Goal: Check status: Check status

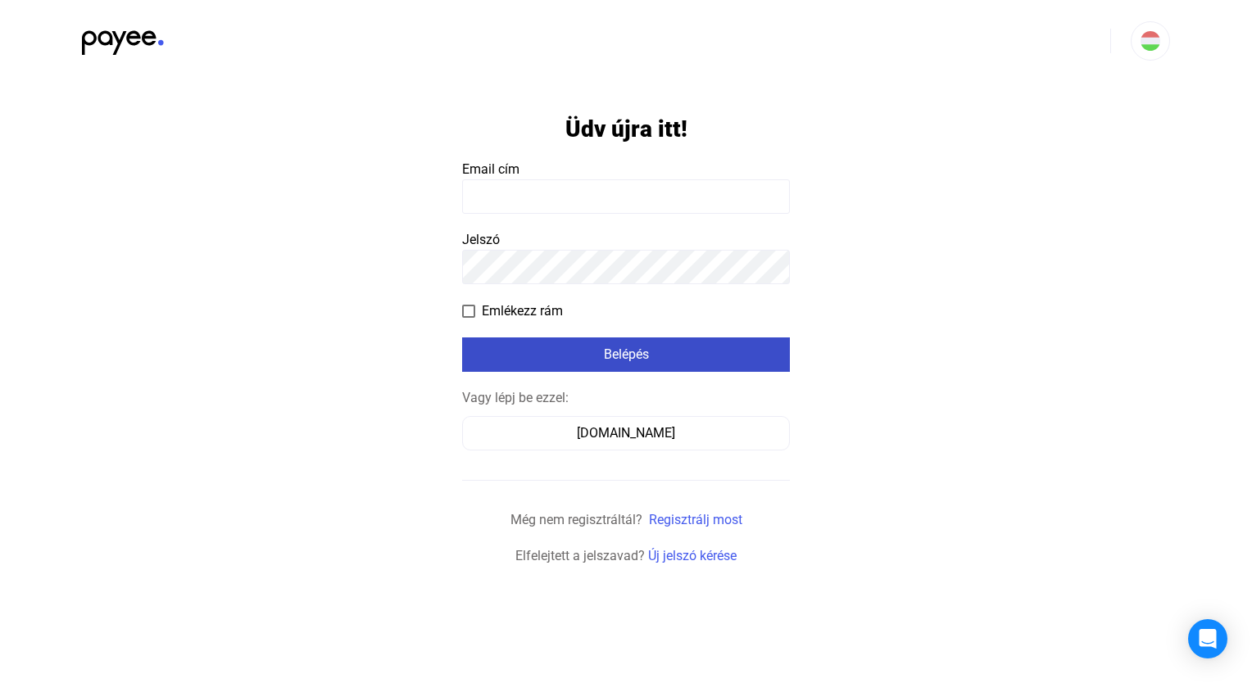
type input "**********"
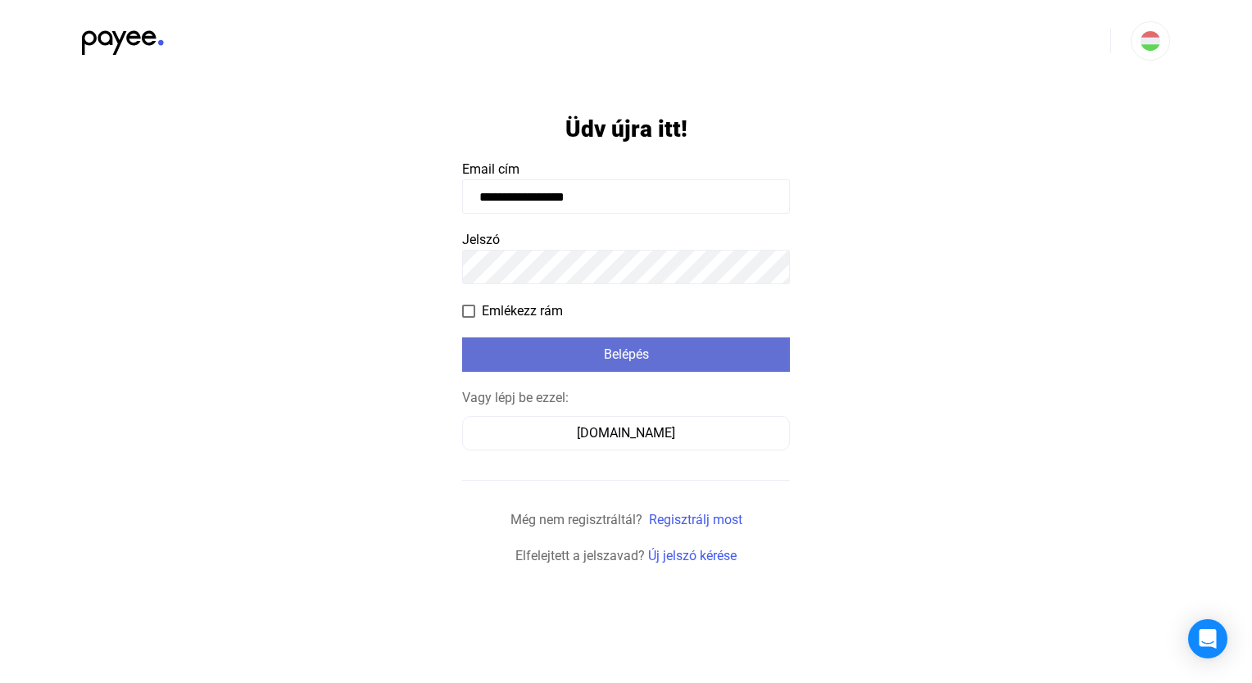
click at [648, 362] on font "Belépés" at bounding box center [626, 355] width 45 height 16
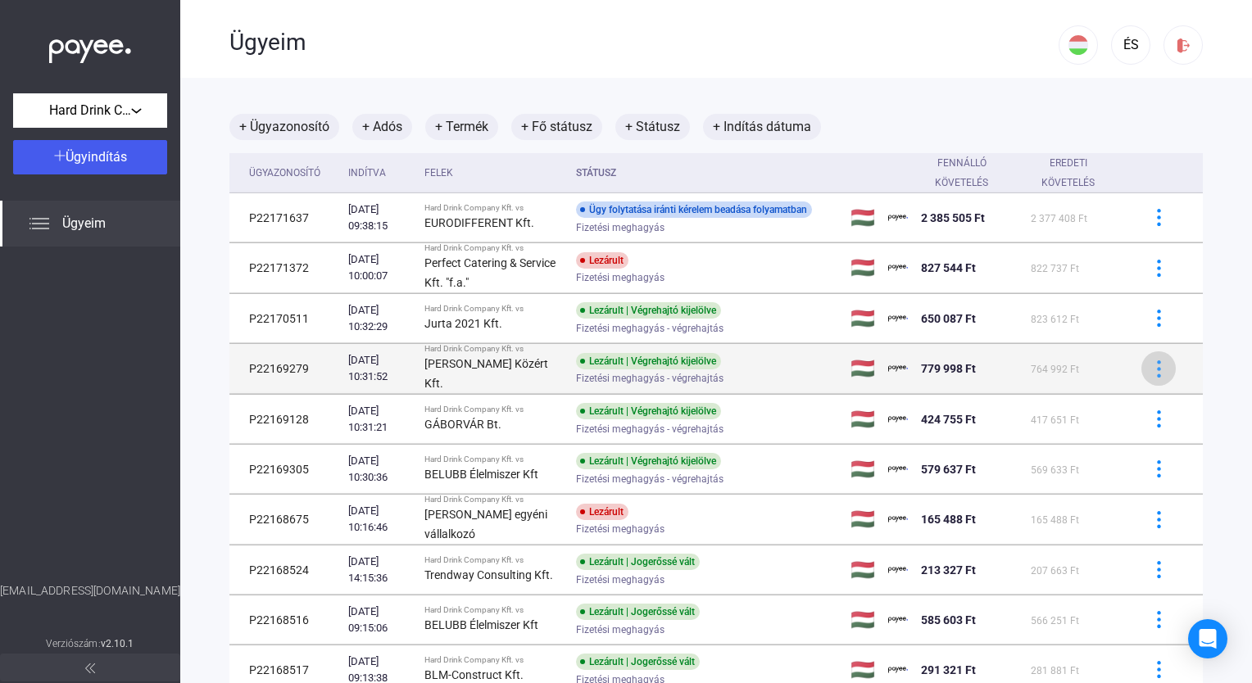
click at [1150, 365] on img at bounding box center [1158, 369] width 17 height 17
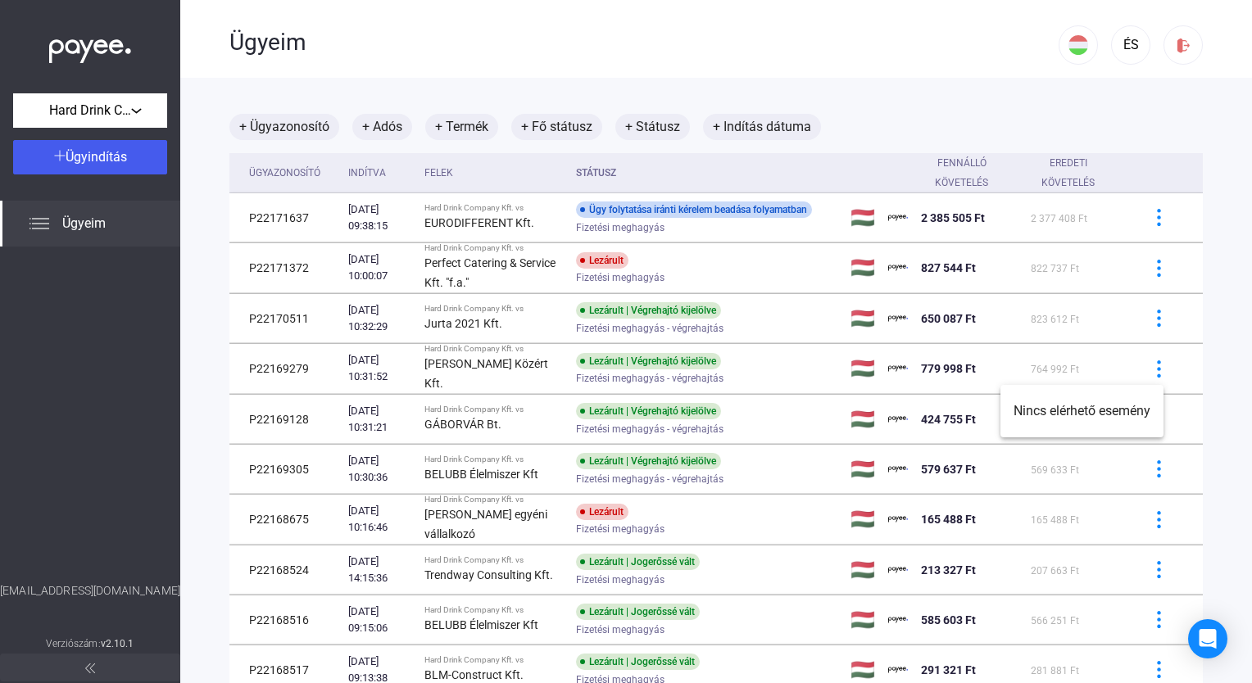
click at [619, 362] on div at bounding box center [626, 341] width 1252 height 683
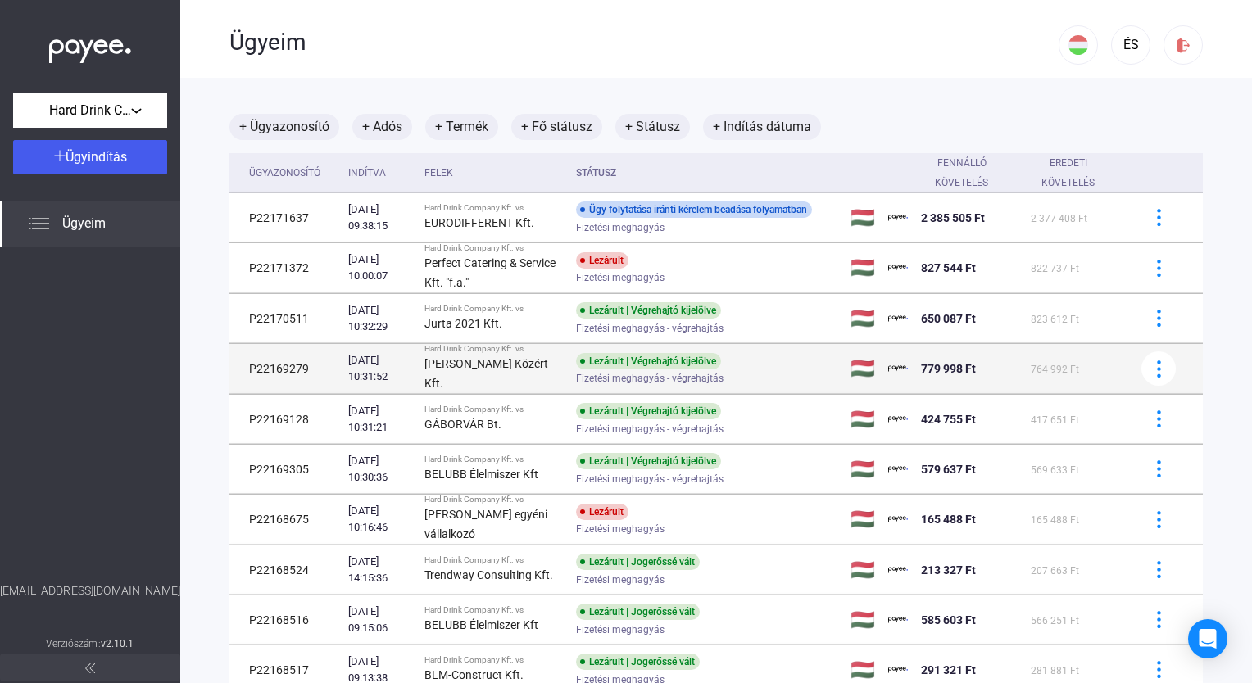
click at [507, 367] on strong "[PERSON_NAME] Közért Kft." at bounding box center [486, 373] width 124 height 33
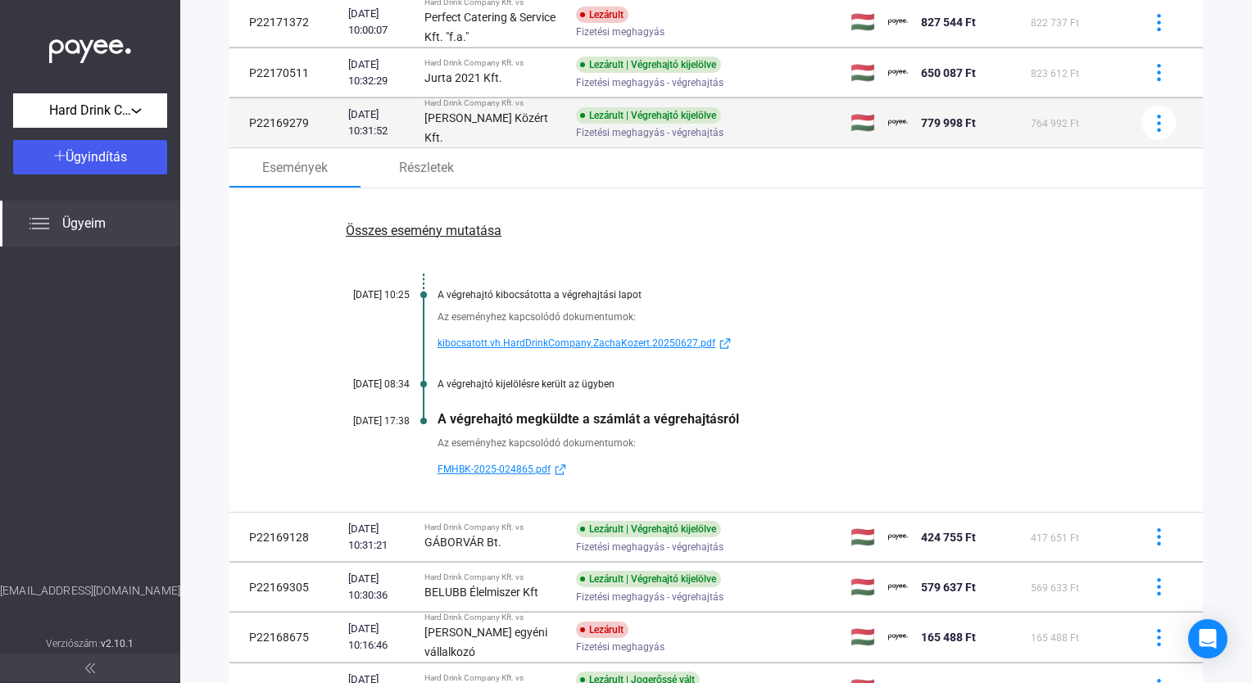
scroll to position [164, 0]
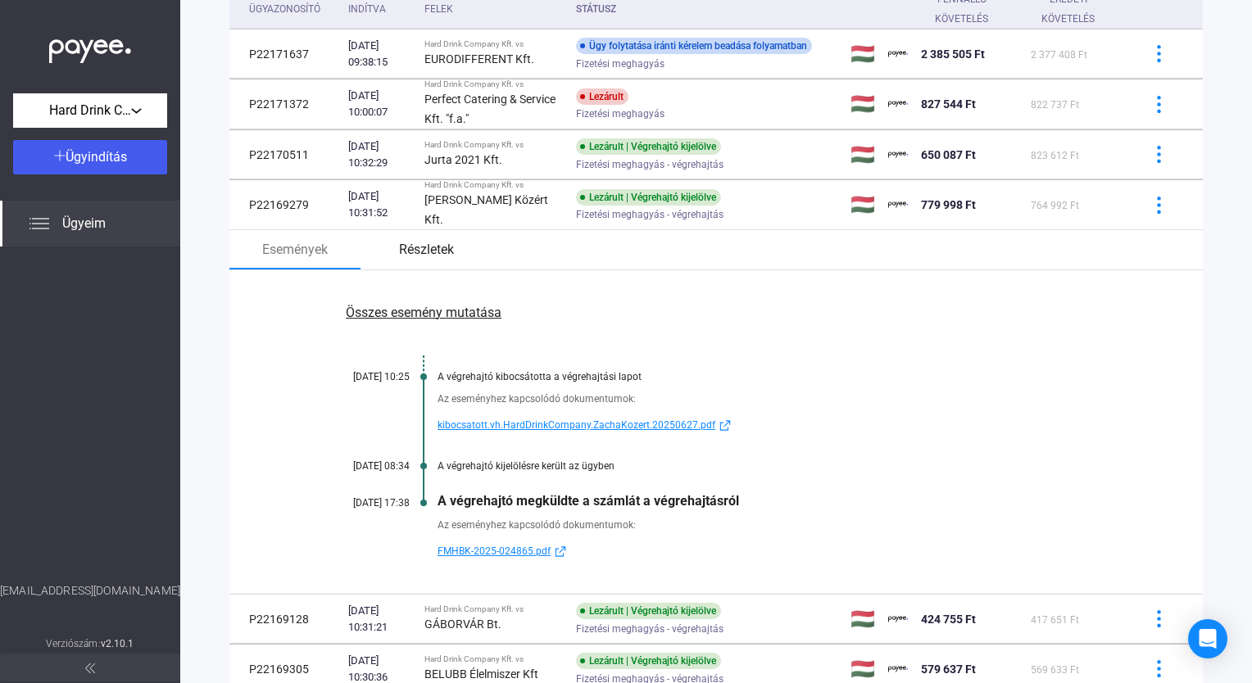
click at [433, 245] on font "Részletek" at bounding box center [426, 250] width 55 height 20
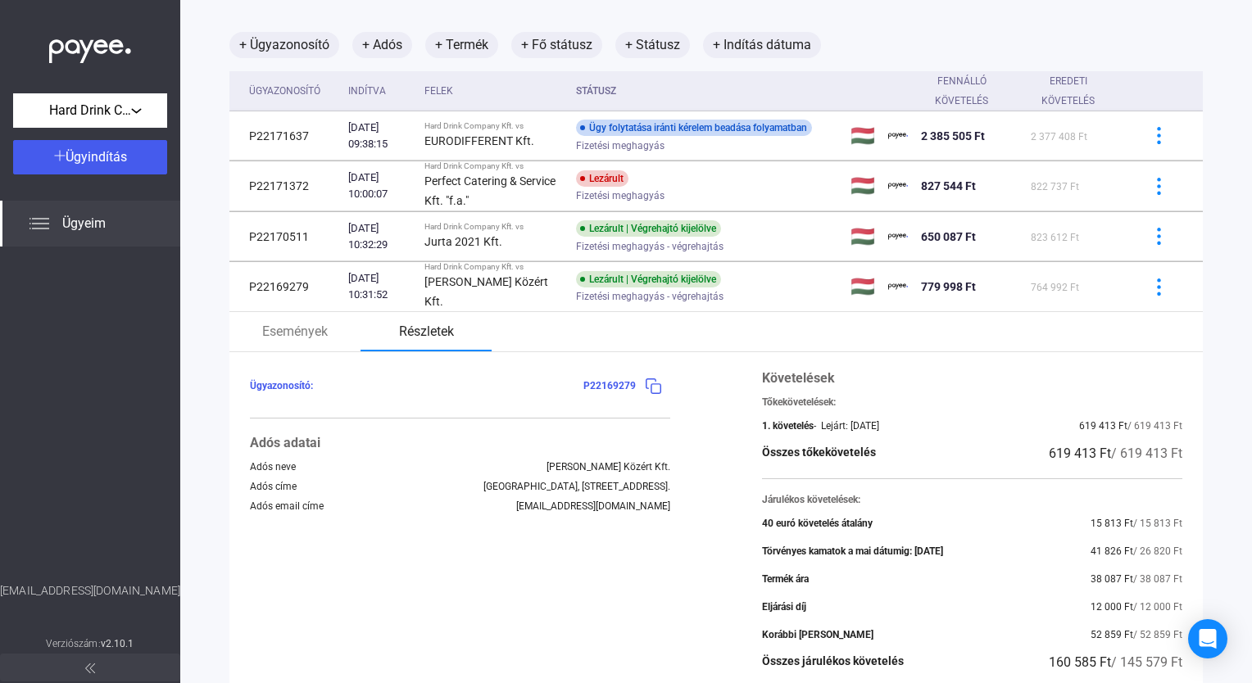
scroll to position [82, 0]
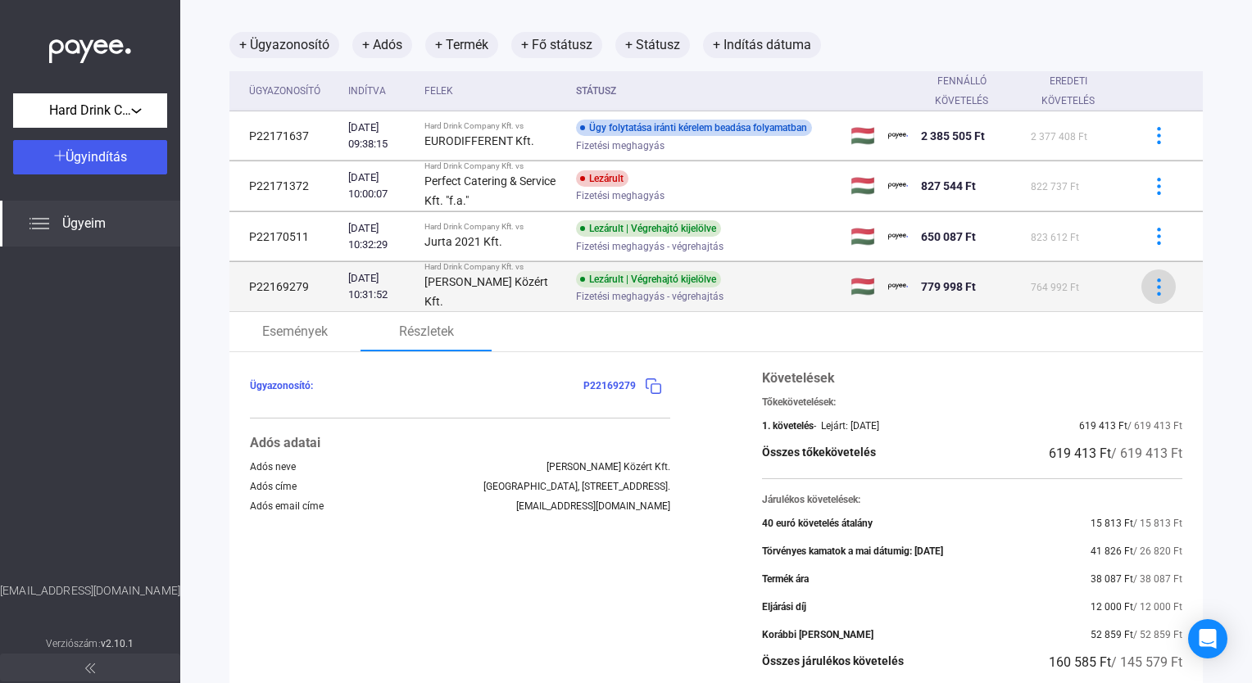
click at [1150, 293] on img at bounding box center [1158, 287] width 17 height 17
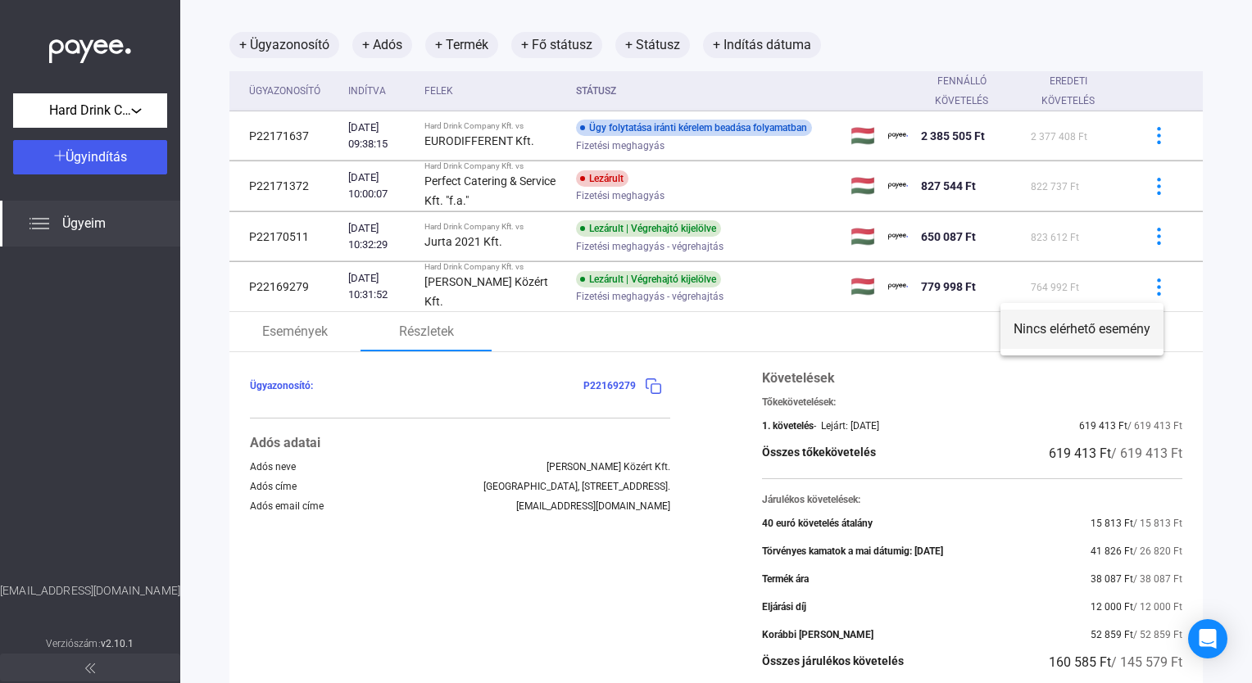
click at [1119, 327] on font "Nincs elérhető esemény" at bounding box center [1082, 329] width 137 height 16
